Goal: Information Seeking & Learning: Learn about a topic

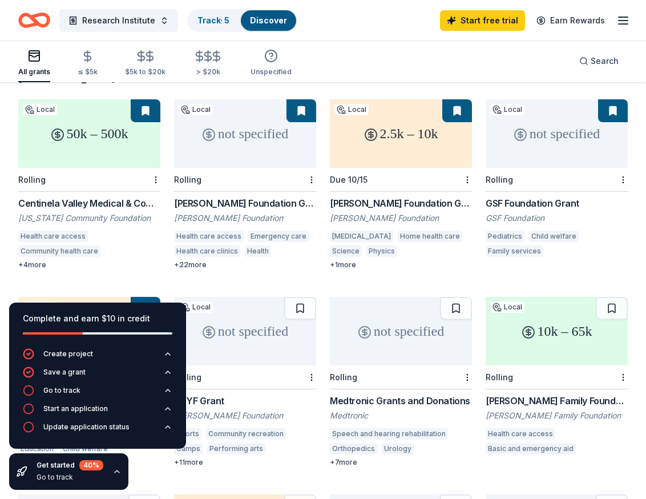
scroll to position [125, 0]
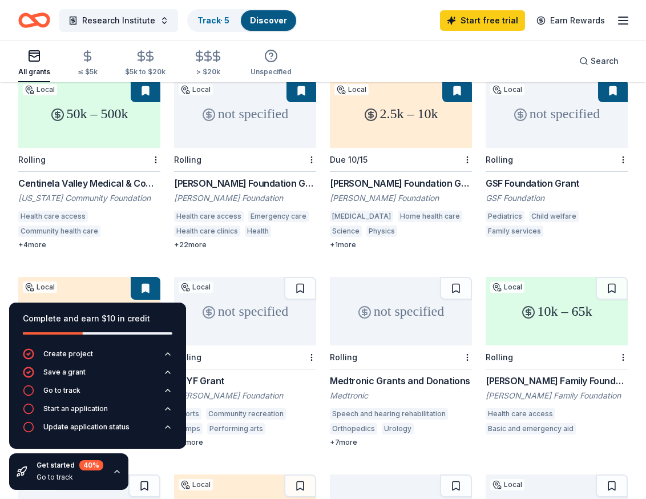
click at [551, 176] on div "GSF Foundation Grant" at bounding box center [557, 183] width 142 height 14
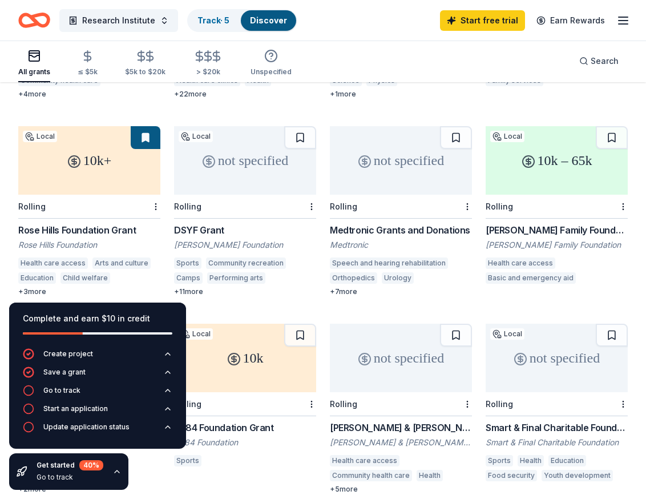
scroll to position [296, 0]
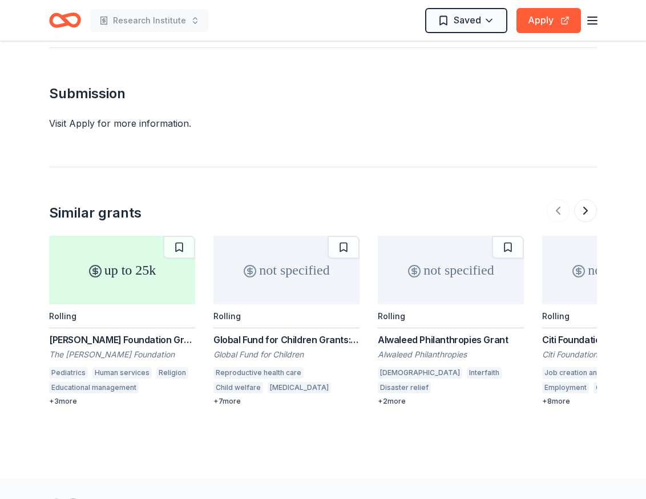
scroll to position [913, 0]
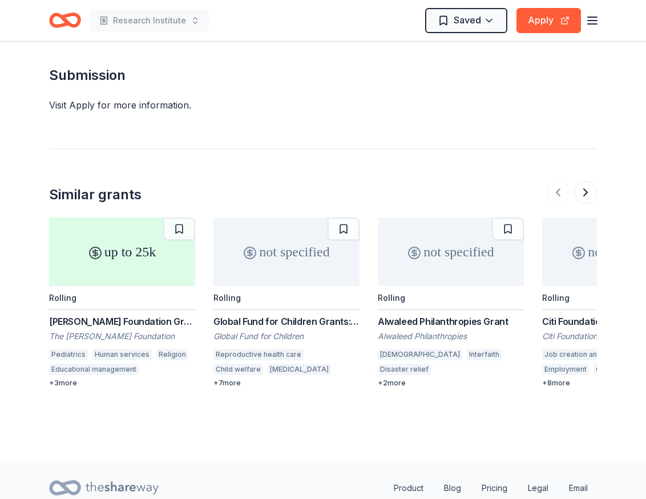
click at [129, 237] on div "up to 25k" at bounding box center [122, 251] width 146 height 68
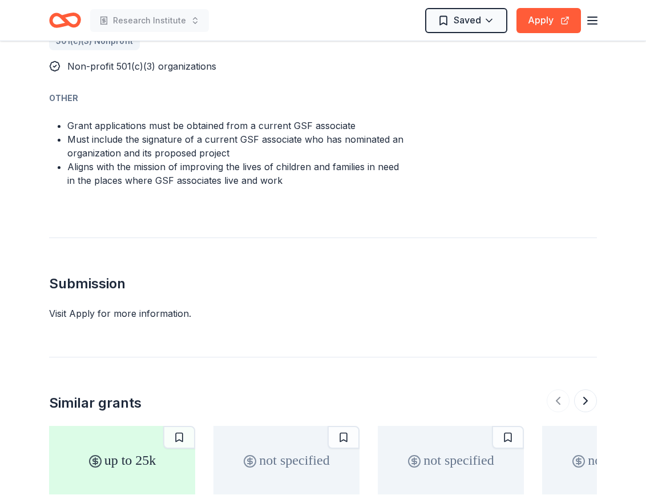
scroll to position [672, 0]
